Goal: Task Accomplishment & Management: Use online tool/utility

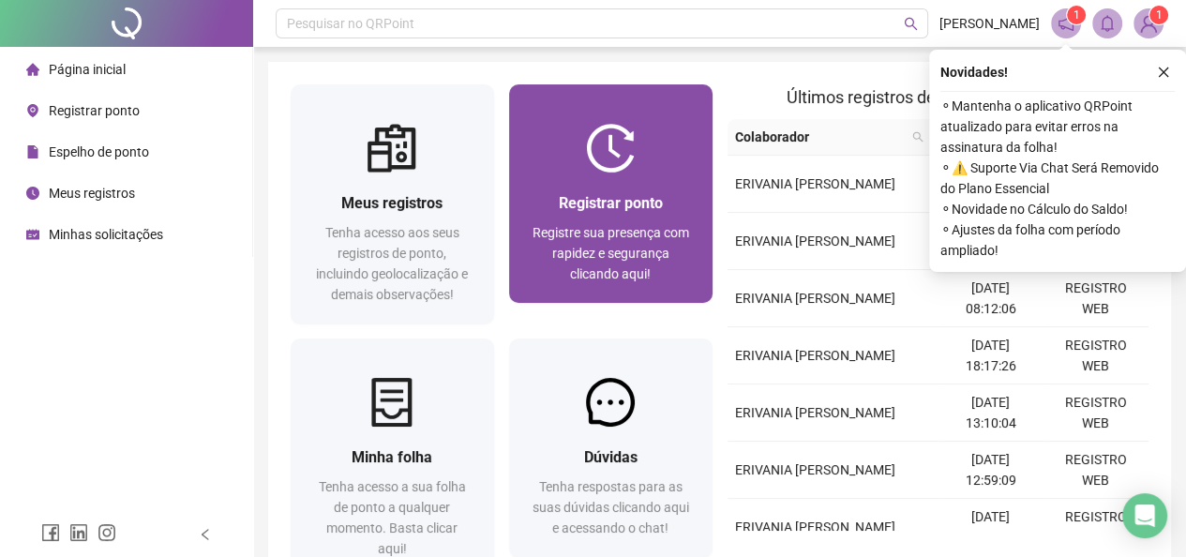
click at [585, 246] on span "Registre sua presença com rapidez e segurança clicando aqui!" at bounding box center [610, 253] width 157 height 56
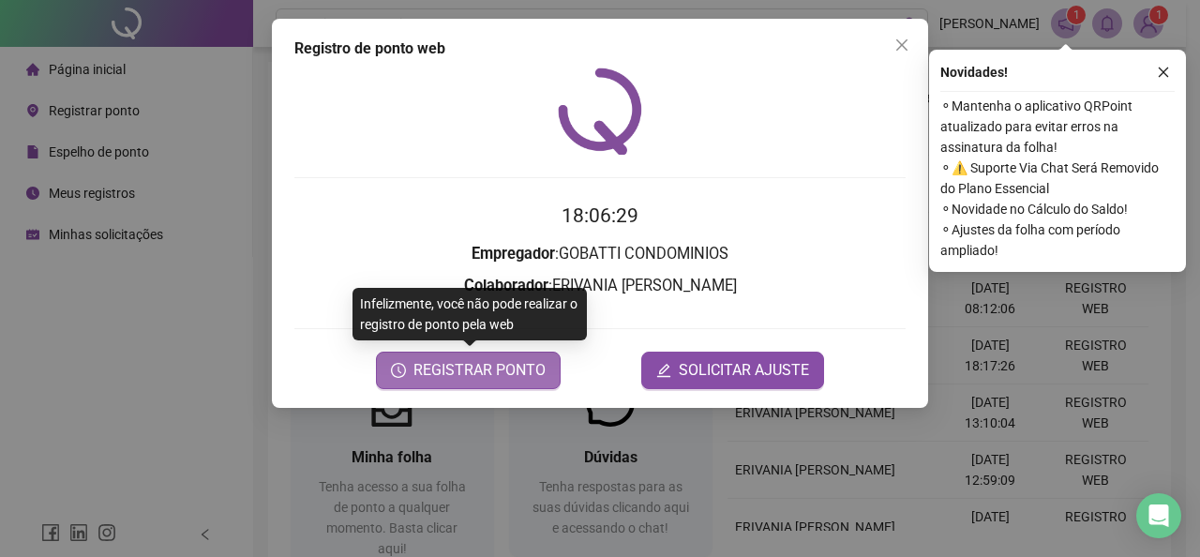
click at [433, 374] on span "REGISTRAR PONTO" at bounding box center [479, 370] width 132 height 22
